Goal: Find specific page/section: Find specific page/section

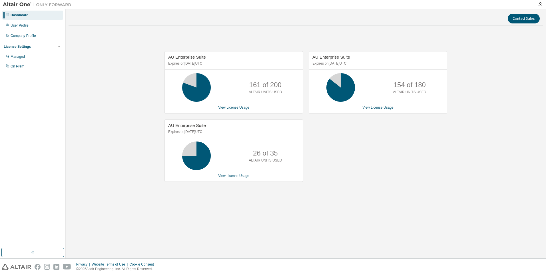
click at [114, 100] on div "AU Enterprise Suite Expires on [DATE] UTC 161 of 200 ALTAIR UNITS USED View Lic…" at bounding box center [306, 119] width 475 height 178
click at [130, 114] on div "AU Enterprise Suite Expires on [DATE] UTC 161 of 200 ALTAIR UNITS USED View Lic…" at bounding box center [306, 119] width 475 height 178
drag, startPoint x: 116, startPoint y: 55, endPoint x: 34, endPoint y: 2, distance: 97.6
click at [115, 55] on div "AU Enterprise Suite Expires on [DATE] UTC 190 of 200 ALTAIR UNITS USED View Lic…" at bounding box center [306, 119] width 475 height 178
click at [84, 59] on div "AU Enterprise Suite Expires on [DATE] UTC 190 of 200 ALTAIR UNITS USED View Lic…" at bounding box center [306, 119] width 475 height 178
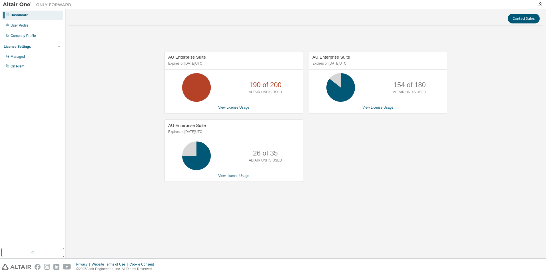
drag, startPoint x: 104, startPoint y: 105, endPoint x: 110, endPoint y: 69, distance: 36.1
click at [102, 106] on div "AU Enterprise Suite Expires on [DATE] UTC 190 of 200 ALTAIR UNITS USED View Lic…" at bounding box center [306, 119] width 475 height 178
click at [102, 89] on div "AU Enterprise Suite Expires on [DATE] UTC 190 of 200 ALTAIR UNITS USED View Lic…" at bounding box center [306, 119] width 475 height 178
click at [101, 107] on div "AU Enterprise Suite Expires on [DATE] UTC 190 of 200 ALTAIR UNITS USED View Lic…" at bounding box center [306, 119] width 475 height 178
click at [102, 80] on div "AU Enterprise Suite Expires on [DATE] UTC 190 of 200 ALTAIR UNITS USED View Lic…" at bounding box center [306, 119] width 475 height 178
